Goal: Information Seeking & Learning: Find specific fact

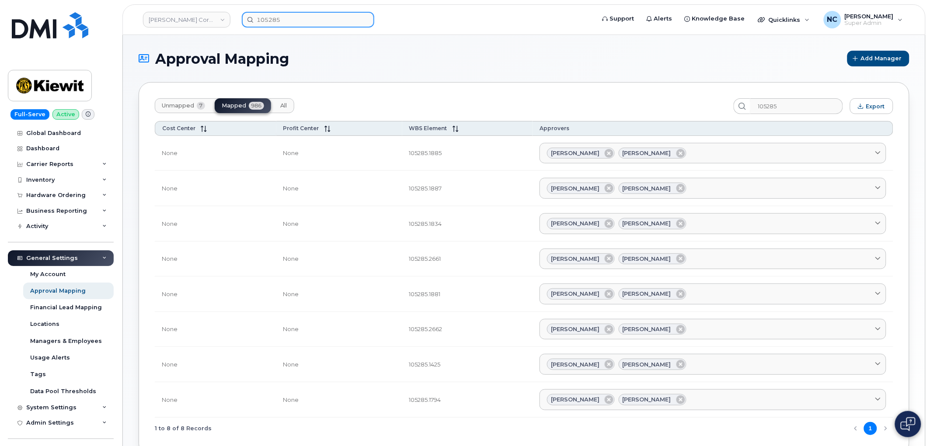
click at [288, 12] on input "105285" at bounding box center [308, 20] width 132 height 16
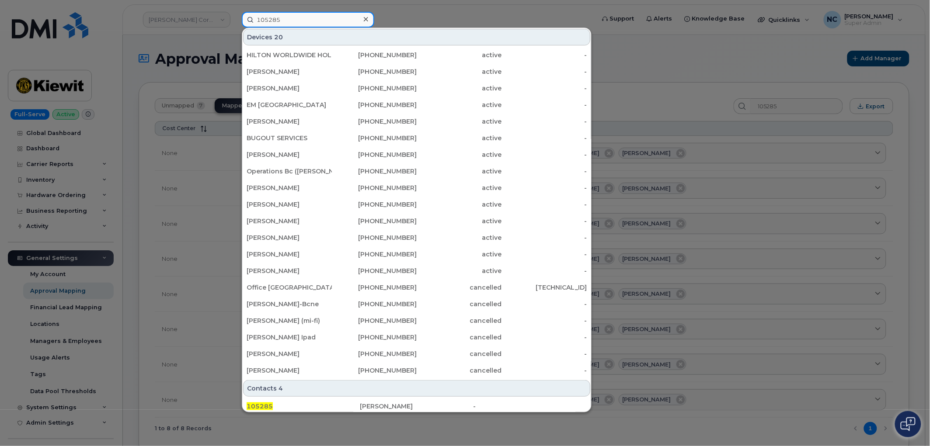
drag, startPoint x: 295, startPoint y: 15, endPoint x: 232, endPoint y: 5, distance: 63.4
click at [248, 12] on div "105285 Devices 20 HILTON WORLDWIDE HOLDINGS INC. 407-686-2219 active - Volkan D…" at bounding box center [416, 20] width 362 height 16
paste input "356442108589254"
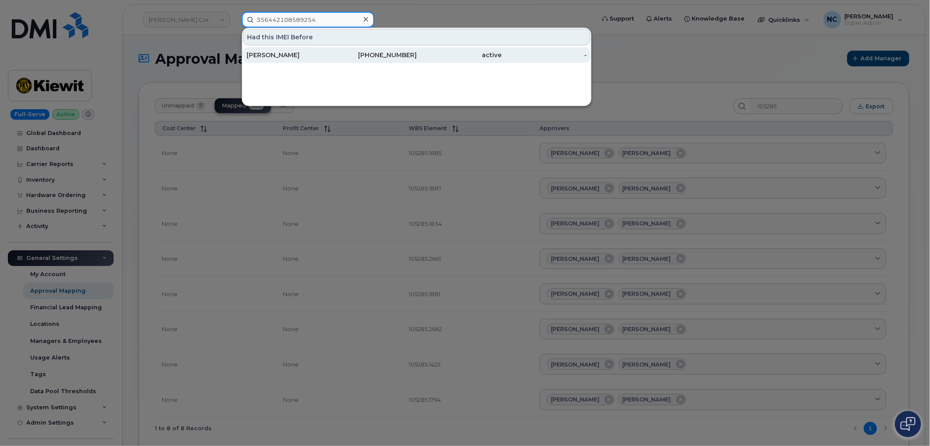
type input "356442108589254"
click at [341, 55] on div "520-727-1246" at bounding box center [374, 55] width 85 height 9
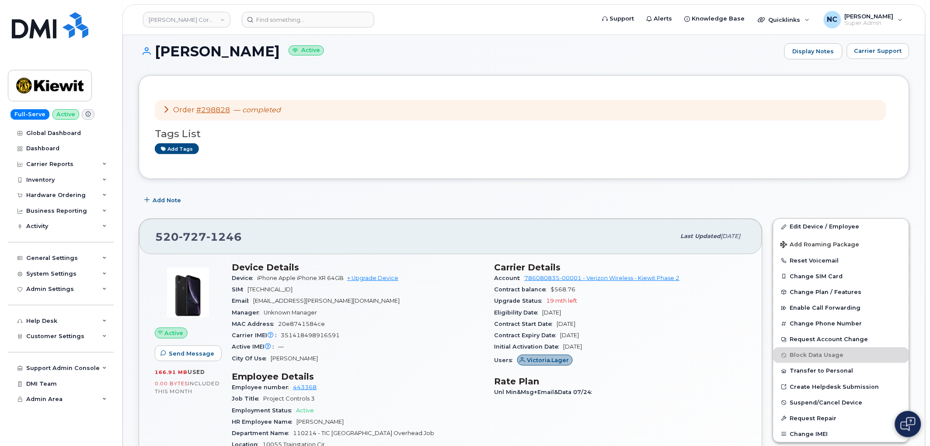
scroll to position [49, 0]
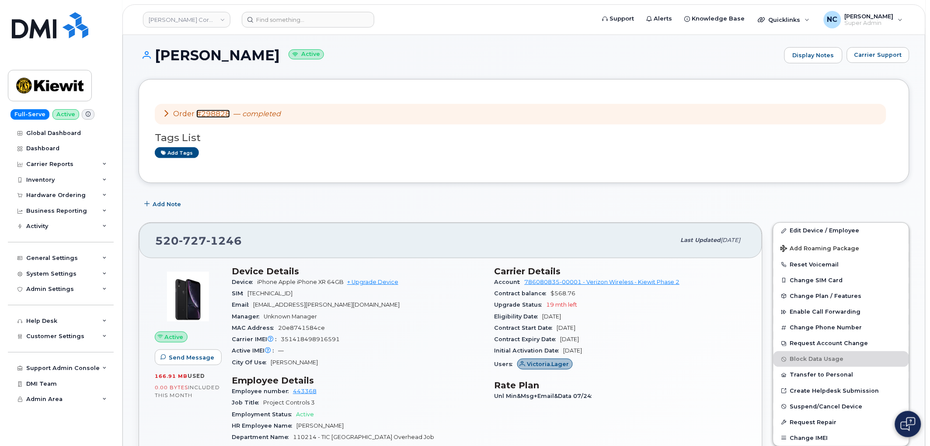
click at [218, 116] on link "#298828" at bounding box center [213, 114] width 34 height 8
drag, startPoint x: 571, startPoint y: 318, endPoint x: 543, endPoint y: 317, distance: 27.6
click at [543, 317] on div "Eligibility Date Apr 18, 2027" at bounding box center [621, 316] width 252 height 11
copy span "Apr 18, 2027"
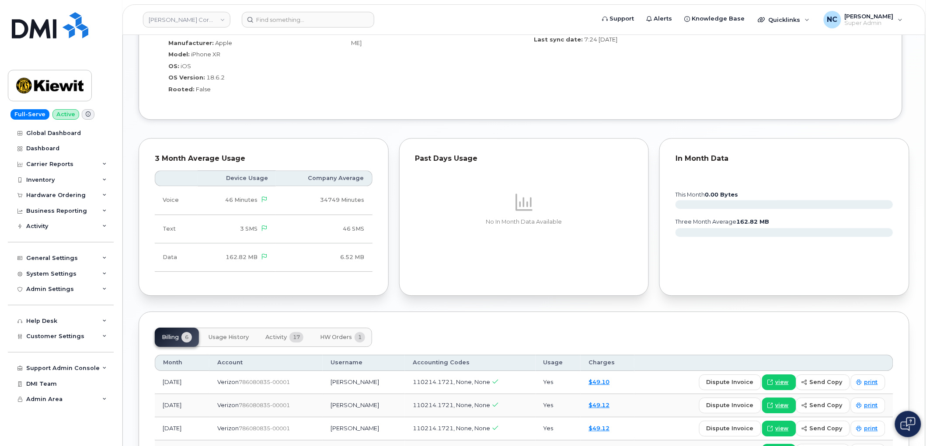
scroll to position [869, 0]
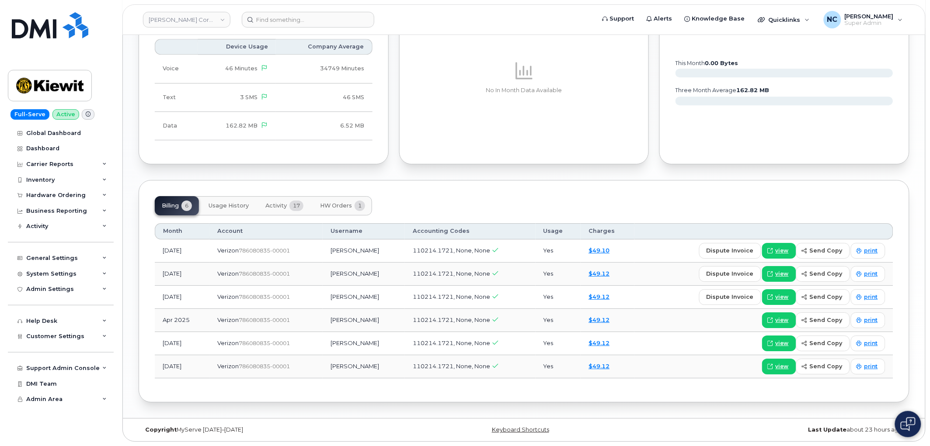
click at [279, 209] on span "Activity" at bounding box center [275, 205] width 21 height 7
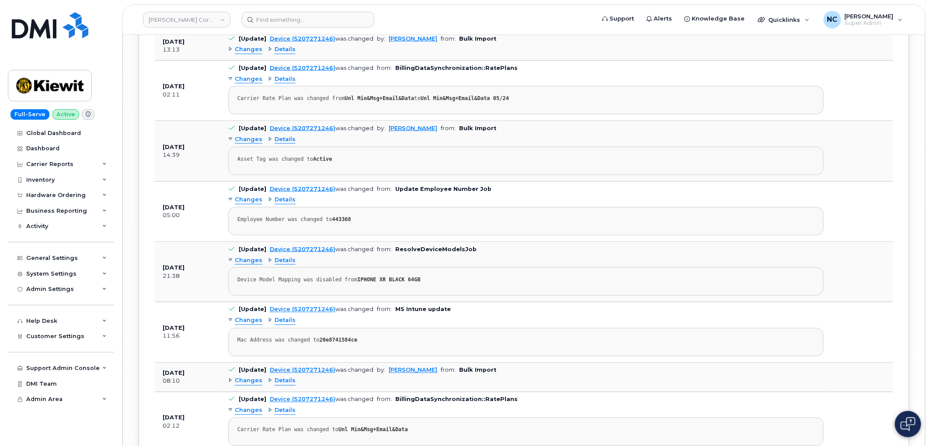
scroll to position [1675, 0]
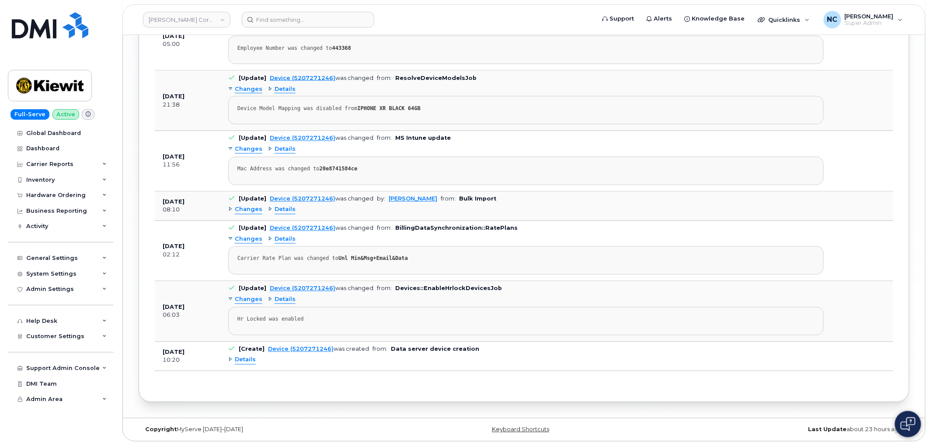
click at [555, 196] on td "[Update] Device (5207271246) was changed by: Ryan Partack from: Bulk Import Cha…" at bounding box center [525, 206] width 611 height 29
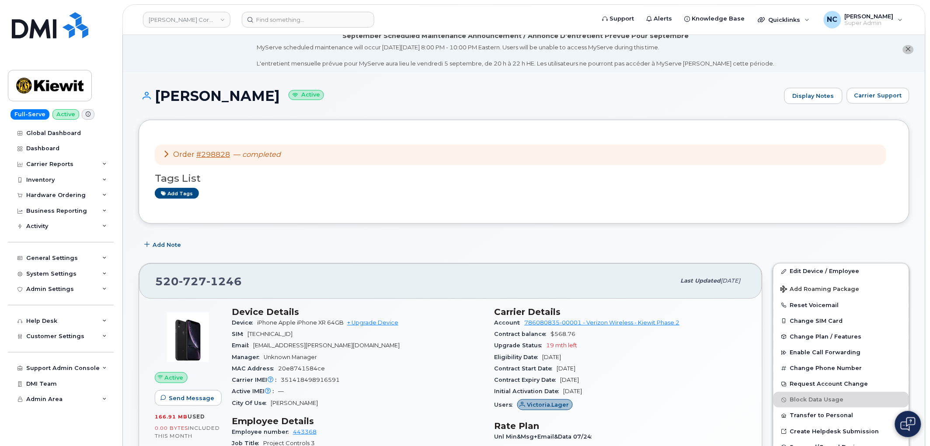
scroll to position [0, 0]
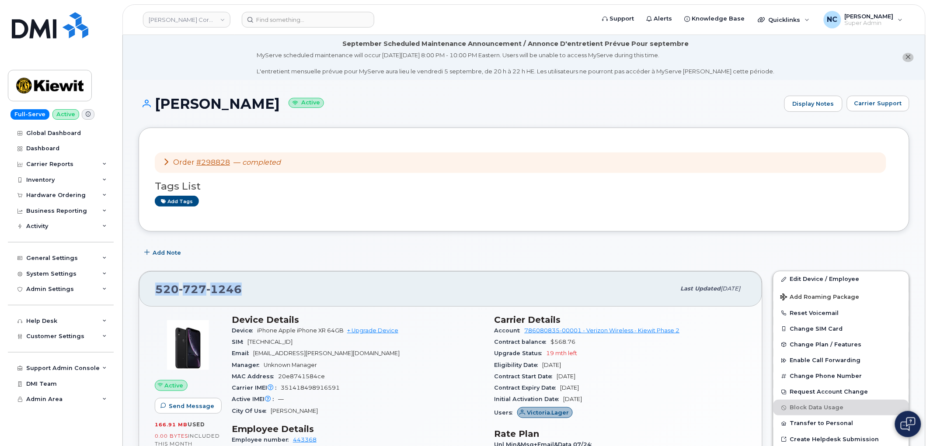
drag, startPoint x: 254, startPoint y: 286, endPoint x: 157, endPoint y: 282, distance: 97.6
click at [156, 282] on div "520 727 1246" at bounding box center [415, 289] width 520 height 18
copy span "520 727 1246"
click at [225, 164] on link "#298828" at bounding box center [213, 162] width 34 height 8
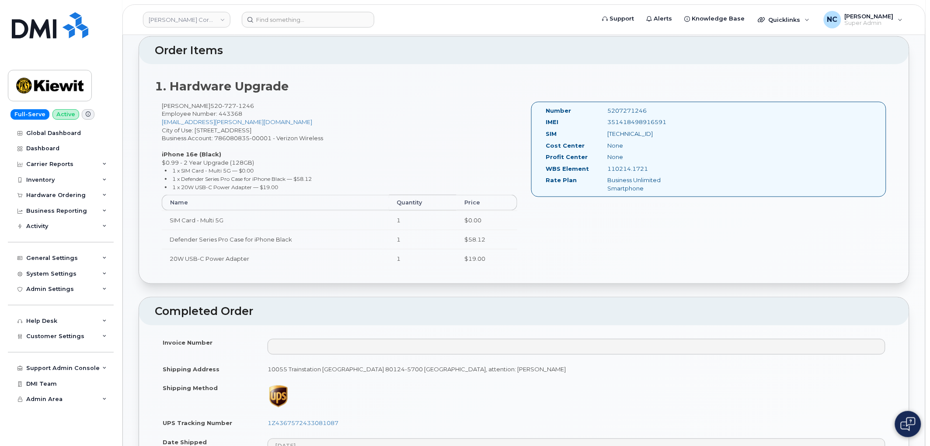
scroll to position [340, 0]
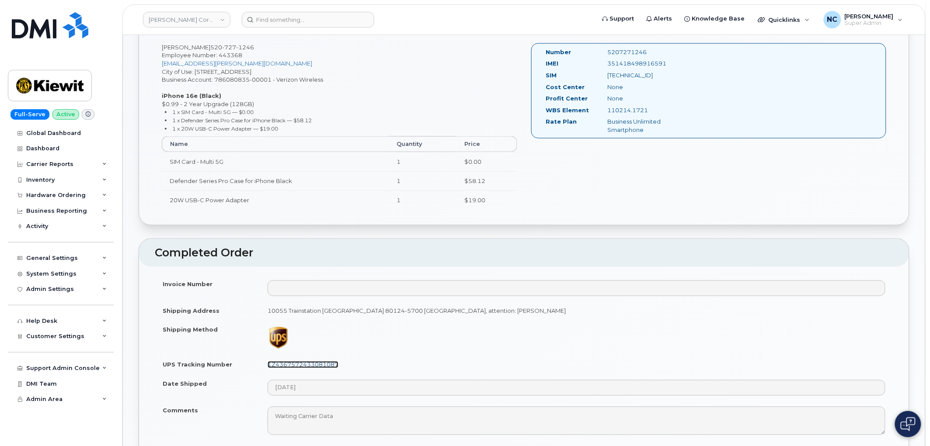
click at [327, 366] on link "1Z4367572433081087" at bounding box center [303, 365] width 71 height 7
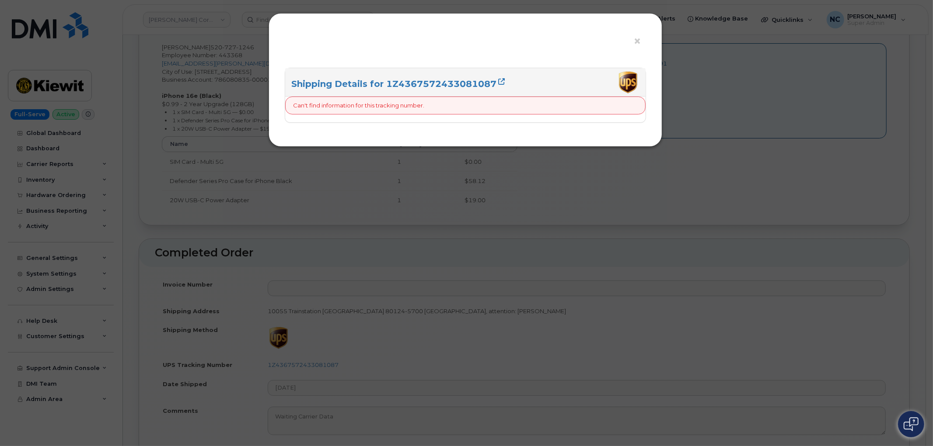
click at [414, 334] on div "× Shipping Details for 1Z4367572433081087 Can't find information for this track…" at bounding box center [466, 223] width 933 height 446
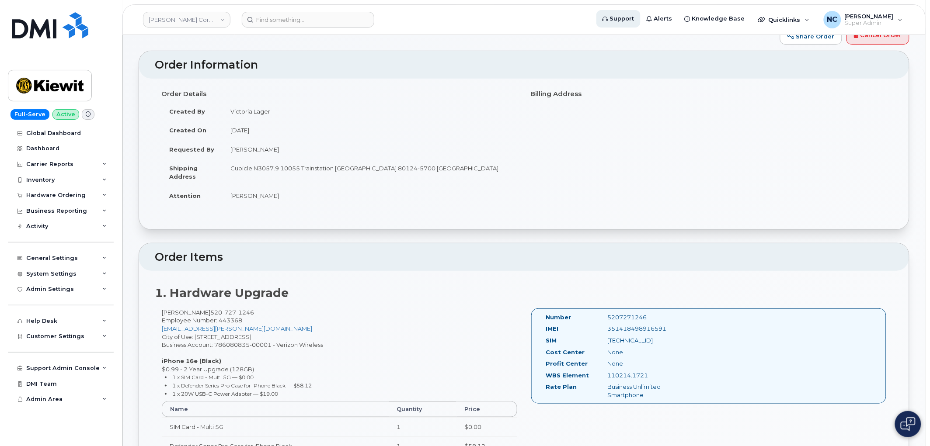
scroll to position [146, 0]
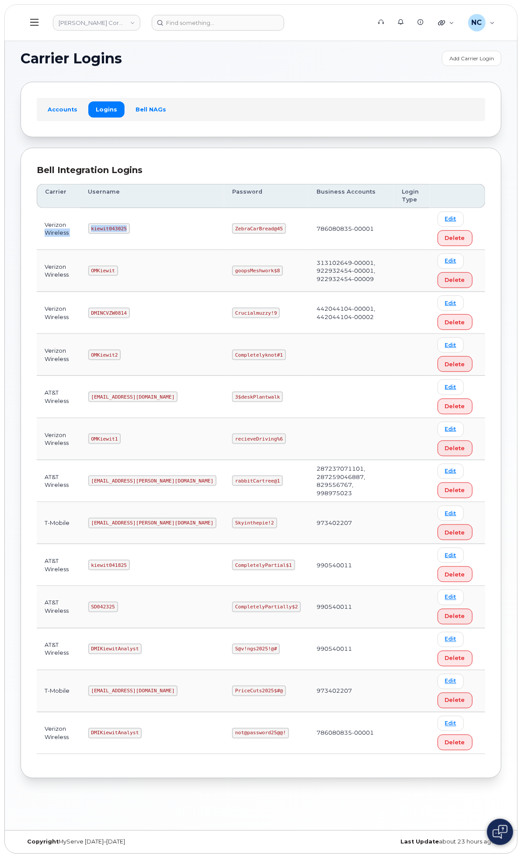
drag, startPoint x: 242, startPoint y: 225, endPoint x: 201, endPoint y: 223, distance: 40.7
click at [190, 250] on tr "Verizon Wireless kiewit043025 ZebraCarBread@45 786080835-00001 Edit Delete" at bounding box center [261, 271] width 449 height 42
copy tr "Wireless kiewit043025"
drag, startPoint x: 275, startPoint y: 245, endPoint x: 268, endPoint y: 239, distance: 9.0
click at [225, 241] on td "kiewit043025" at bounding box center [152, 229] width 144 height 42
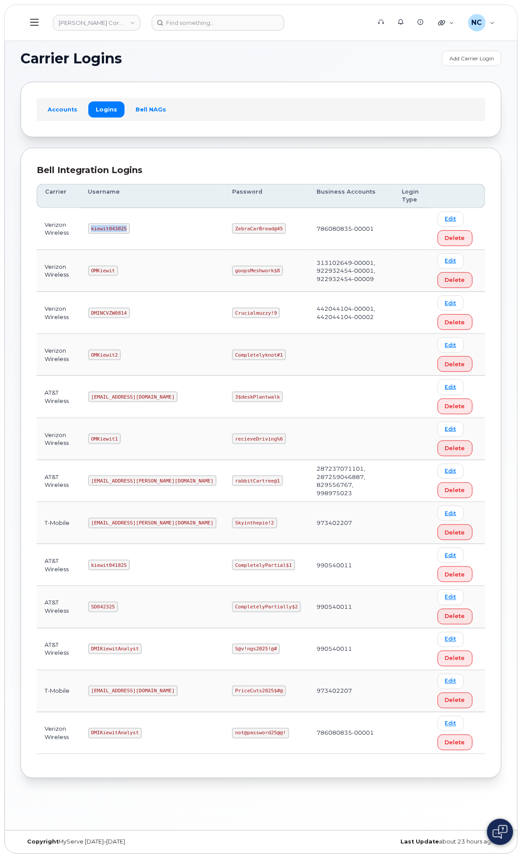
drag, startPoint x: 239, startPoint y: 225, endPoint x: 203, endPoint y: 225, distance: 35.9
click at [130, 225] on code "kiewit043025" at bounding box center [109, 228] width 42 height 10
copy code "kiewit043025"
click at [309, 218] on td "ZebraCarBread@45" at bounding box center [266, 229] width 84 height 42
drag, startPoint x: 305, startPoint y: 225, endPoint x: 298, endPoint y: 223, distance: 7.5
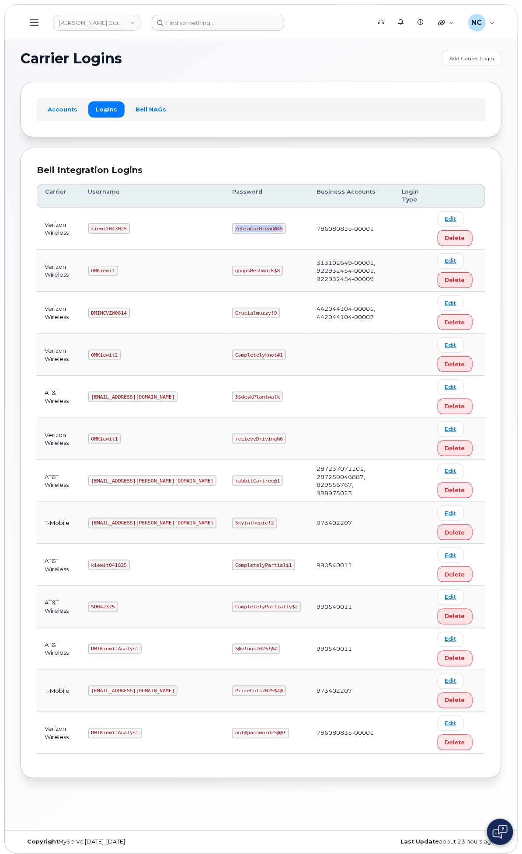
click at [298, 223] on td "ZebraCarBread@45" at bounding box center [266, 229] width 84 height 42
copy code "ZebraCarBread@45"
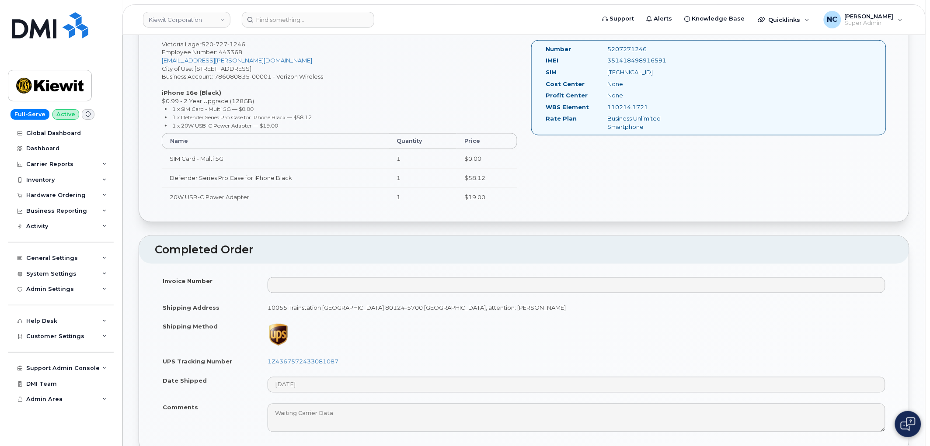
scroll to position [291, 0]
